Goal: Task Accomplishment & Management: Complete application form

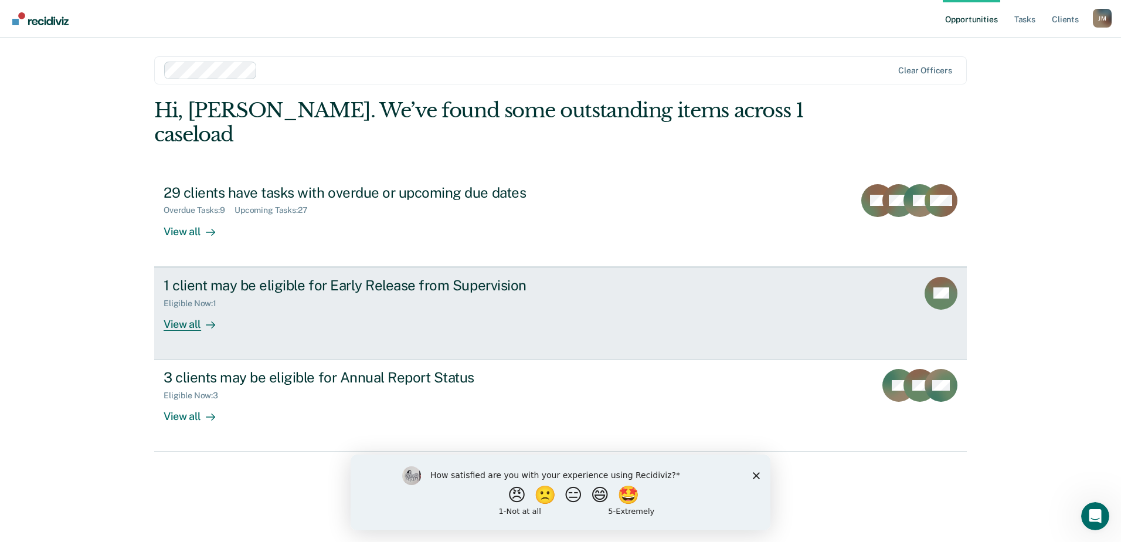
click at [234, 306] on div "1 client may be eligible for Early Release from Supervision Eligible Now : 1 Vi…" at bounding box center [384, 304] width 440 height 54
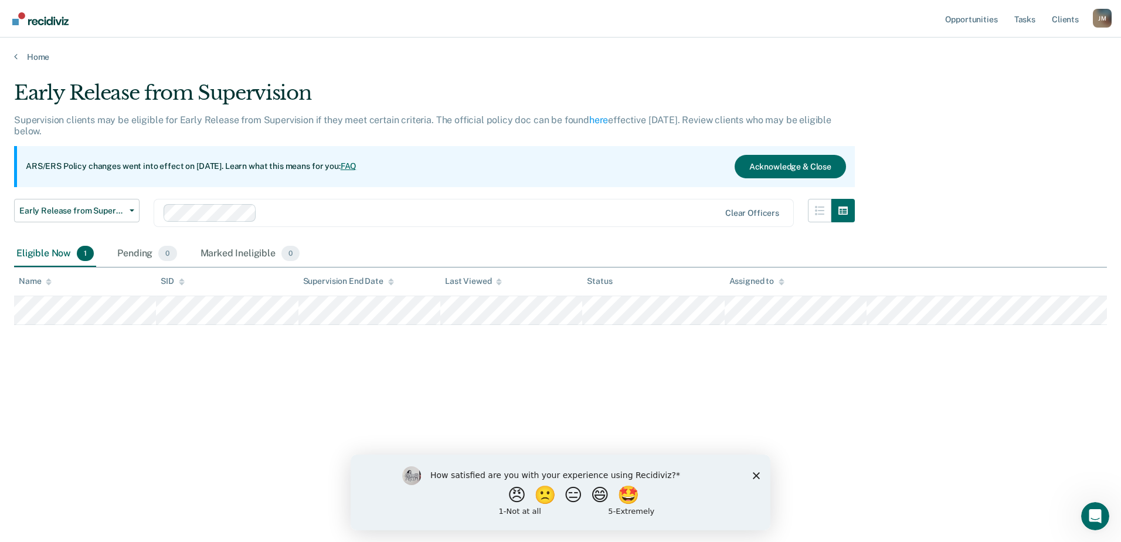
click at [758, 475] on icon "Close survey" at bounding box center [756, 474] width 7 height 7
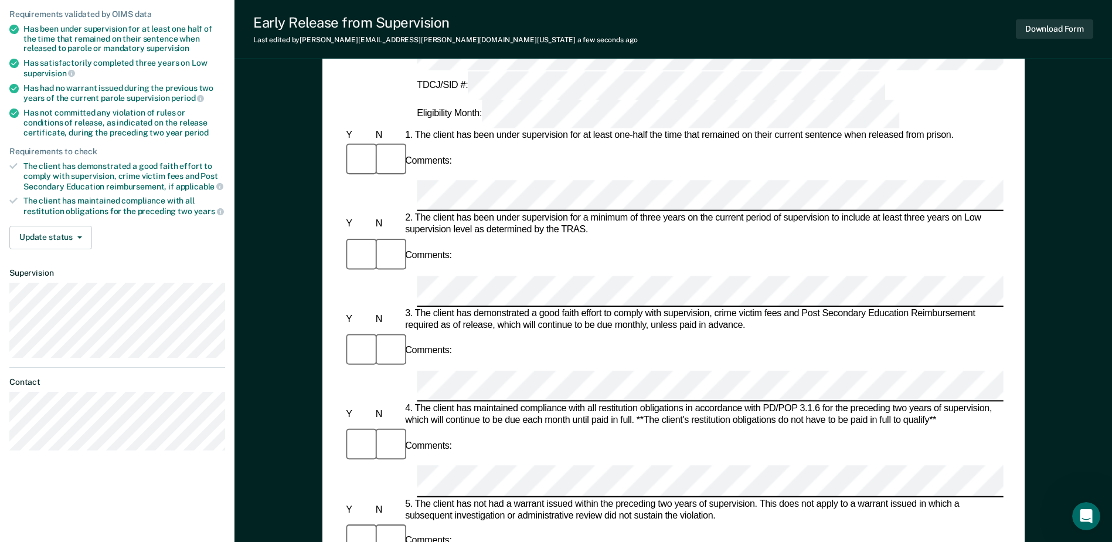
scroll to position [410, 0]
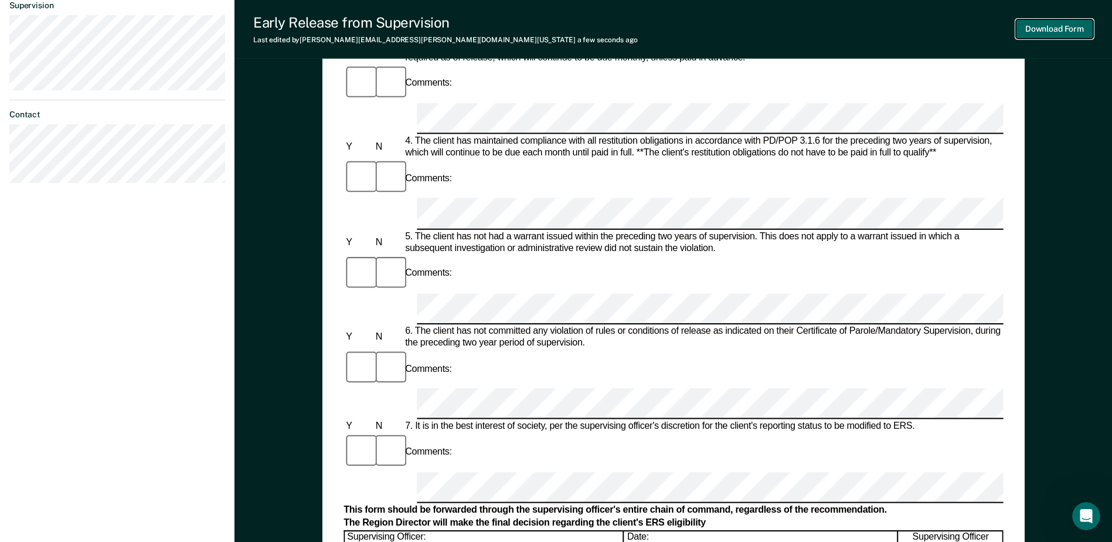
click at [1051, 26] on button "Download Form" at bounding box center [1054, 28] width 77 height 19
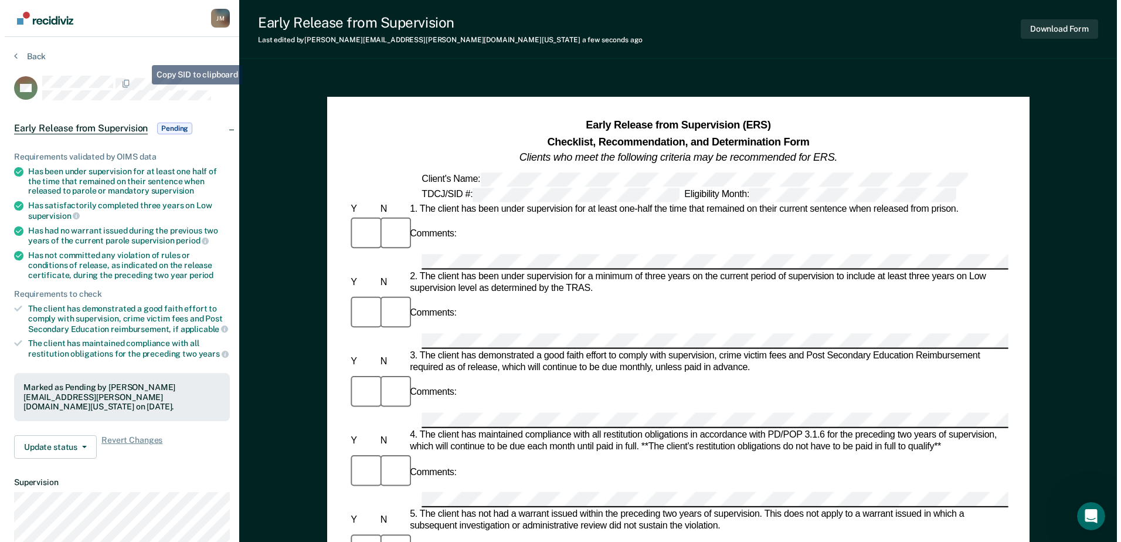
scroll to position [0, 0]
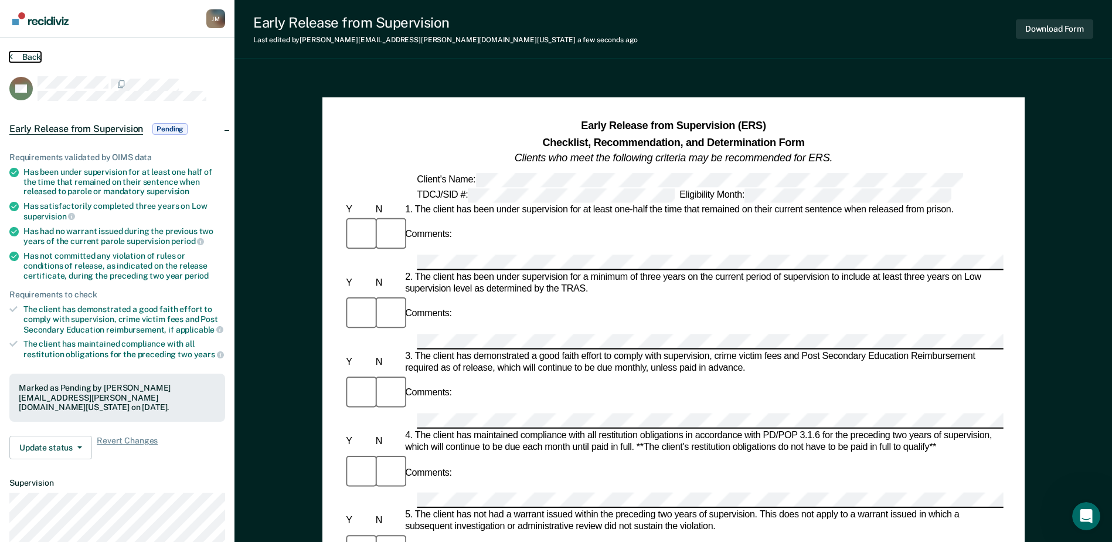
click at [32, 56] on button "Back" at bounding box center [25, 57] width 32 height 11
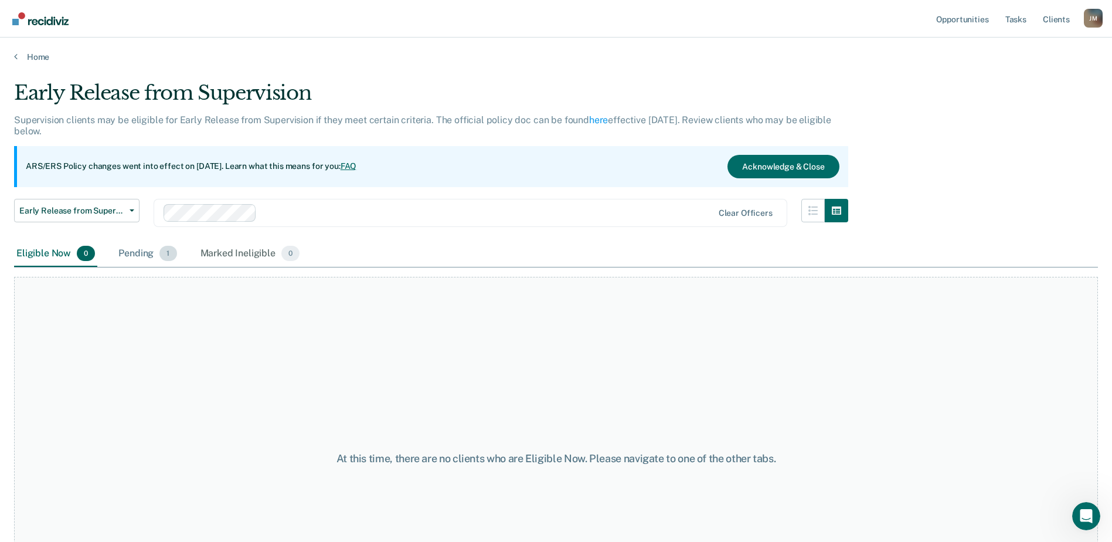
click at [158, 260] on div "Pending 1" at bounding box center [147, 254] width 63 height 26
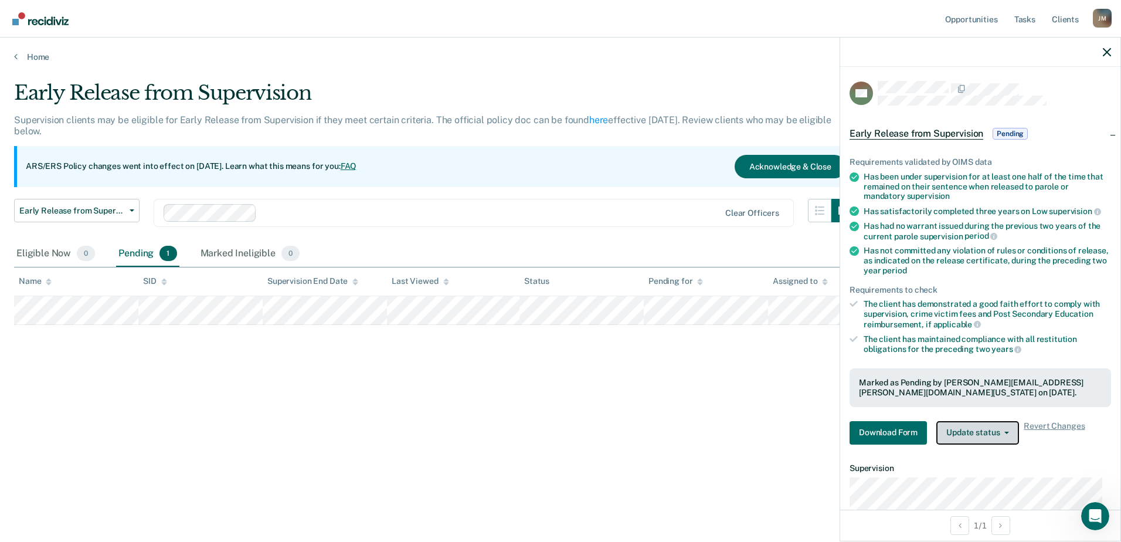
click at [1003, 435] on button "Update status" at bounding box center [978, 432] width 83 height 23
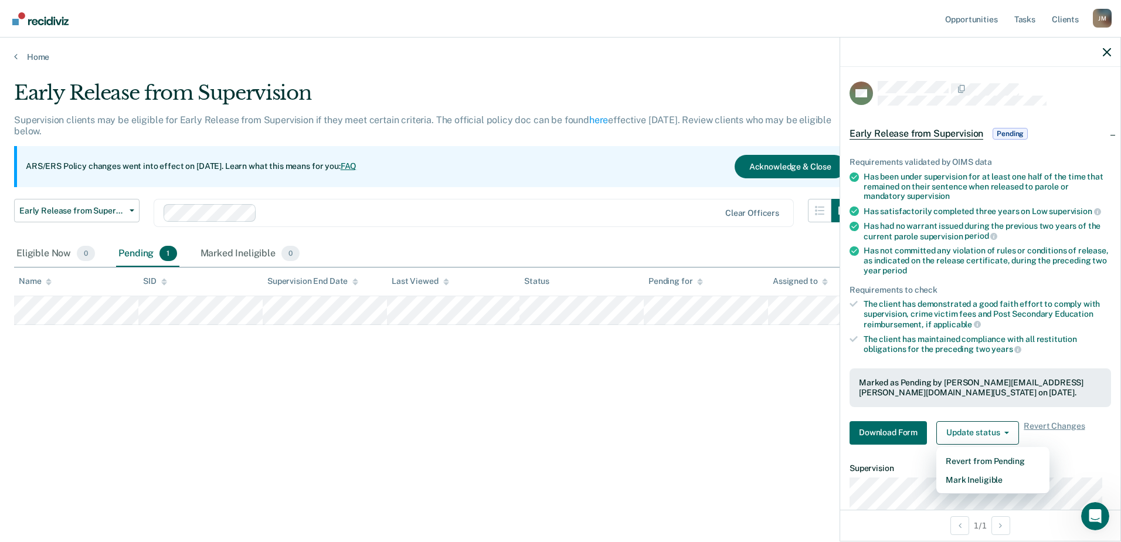
click at [737, 426] on div "Early Release from Supervision Supervision clients may be eligible for Early Re…" at bounding box center [560, 267] width 1093 height 373
click at [11, 56] on div "Home" at bounding box center [560, 50] width 1121 height 25
click at [21, 56] on link "Home" at bounding box center [560, 57] width 1093 height 11
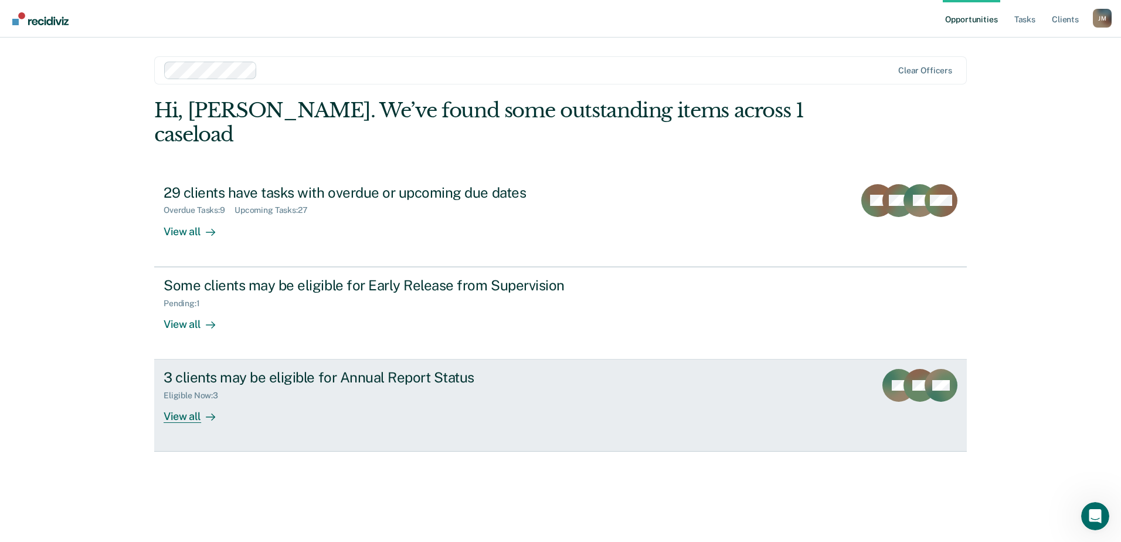
click at [380, 382] on div "3 clients may be eligible for Annual Report Status Eligible Now : 3 View all" at bounding box center [384, 396] width 440 height 54
